Goal: Task Accomplishment & Management: Complete application form

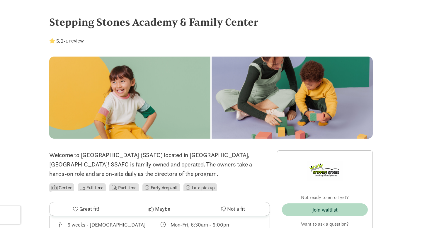
scroll to position [341, 0]
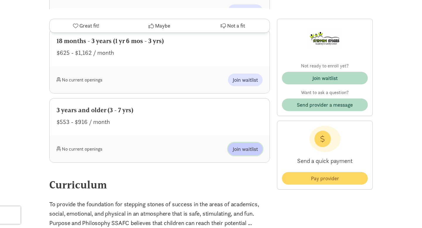
click at [249, 148] on span "Join waitlist" at bounding box center [244, 149] width 25 height 8
click at [244, 148] on span "Join waitlist" at bounding box center [244, 149] width 25 height 8
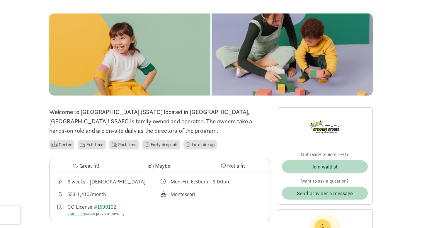
scroll to position [38, 0]
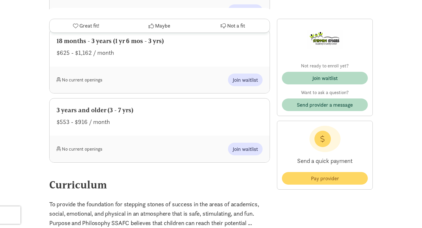
scroll to position [341, 0]
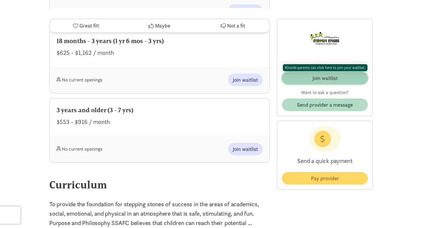
click at [333, 79] on div "Join waitlist" at bounding box center [324, 78] width 25 height 8
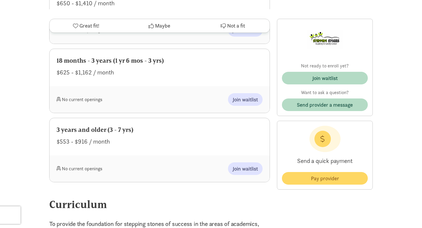
scroll to position [323, 0]
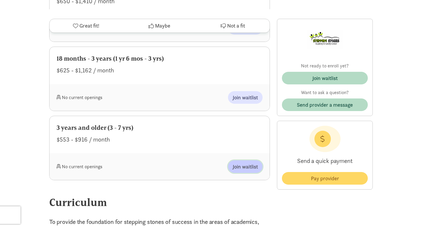
click at [249, 167] on span "Join waitlist" at bounding box center [244, 166] width 25 height 8
